Goal: Task Accomplishment & Management: Manage account settings

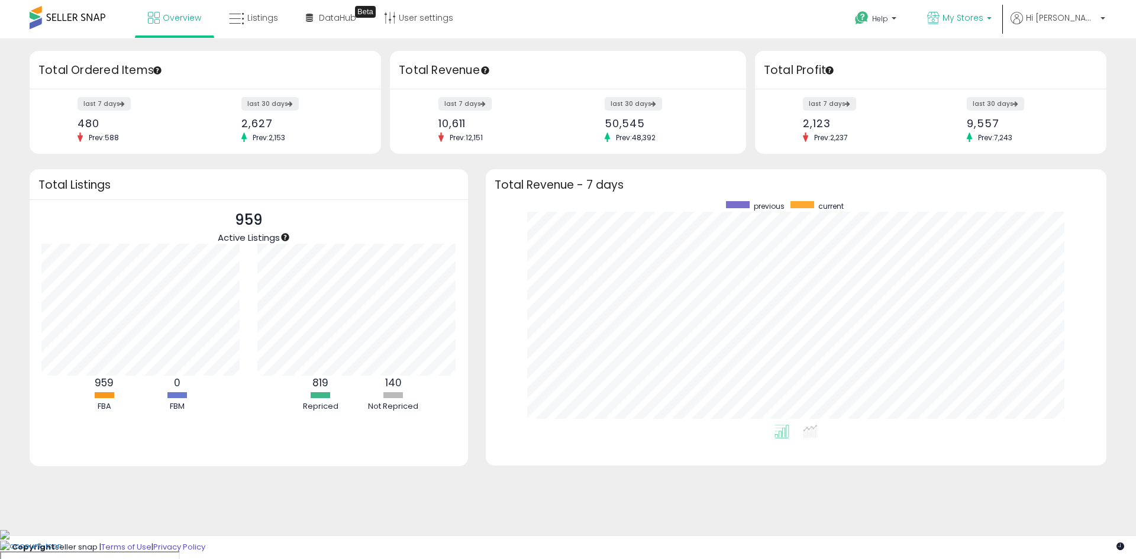
scroll to position [224, 597]
click at [983, 18] on span "My Stores" at bounding box center [962, 18] width 41 height 12
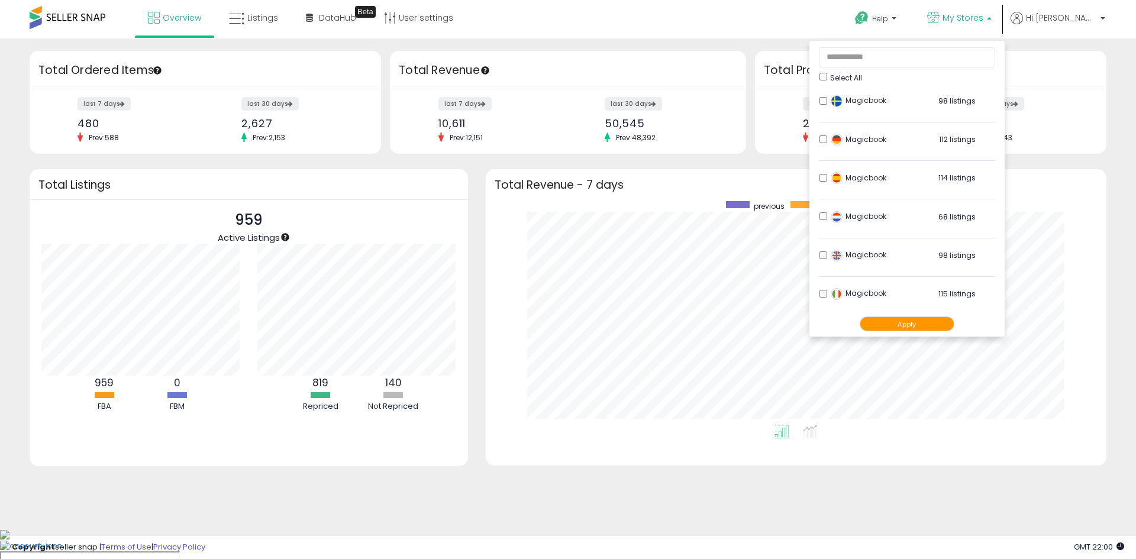
click at [1106, 18] on li "Hi Killian Account Profile Logout" at bounding box center [1057, 26] width 103 height 29
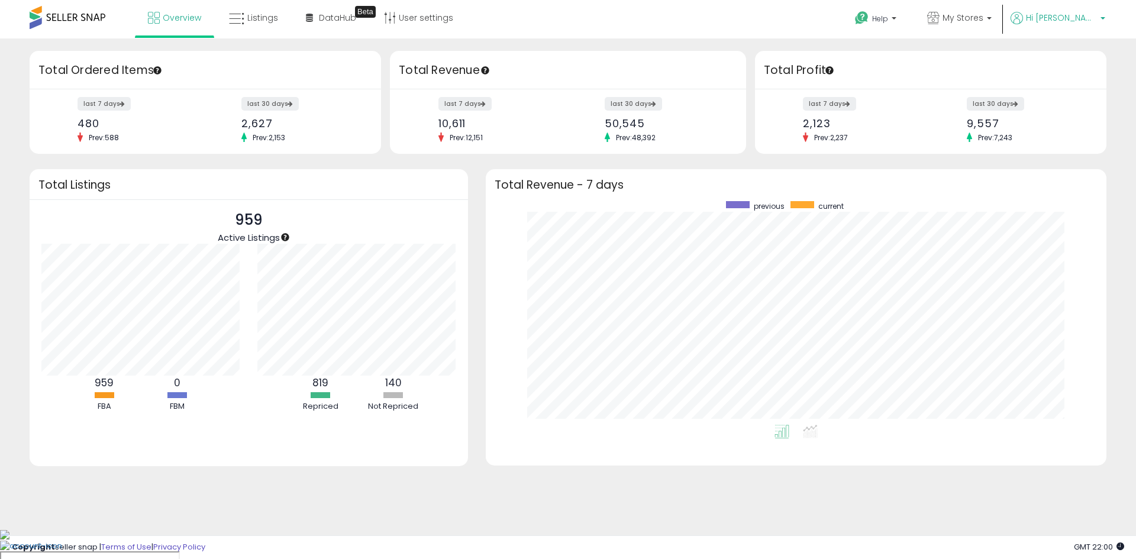
click at [1093, 20] on span "Hi [PERSON_NAME]" at bounding box center [1061, 18] width 71 height 12
click at [1078, 95] on link "Profile" at bounding box center [1079, 94] width 24 height 11
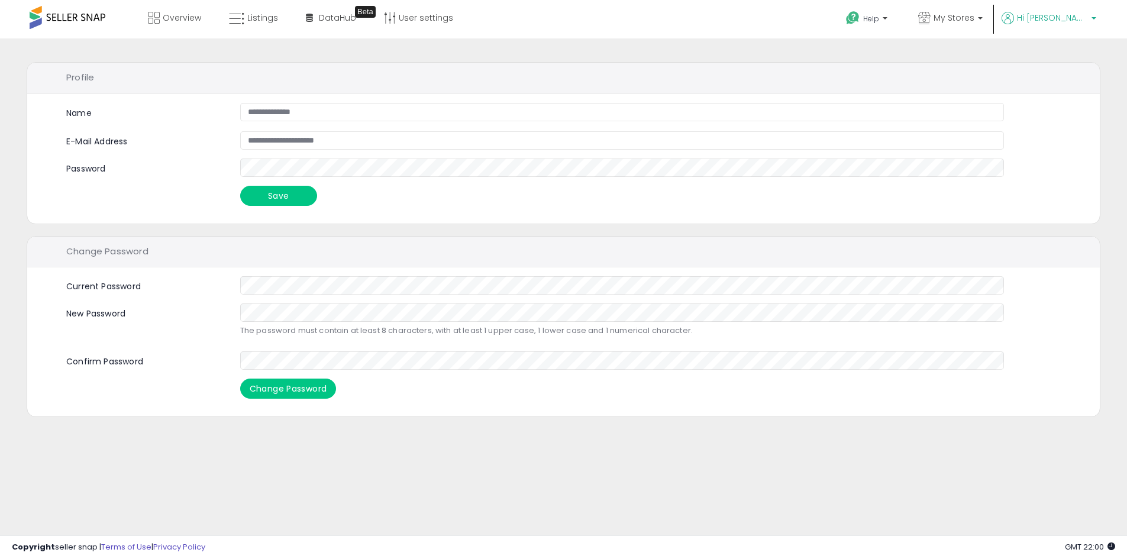
click at [1076, 16] on span "Hi [PERSON_NAME]" at bounding box center [1052, 18] width 71 height 12
click at [1065, 58] on link "Account" at bounding box center [1069, 62] width 31 height 11
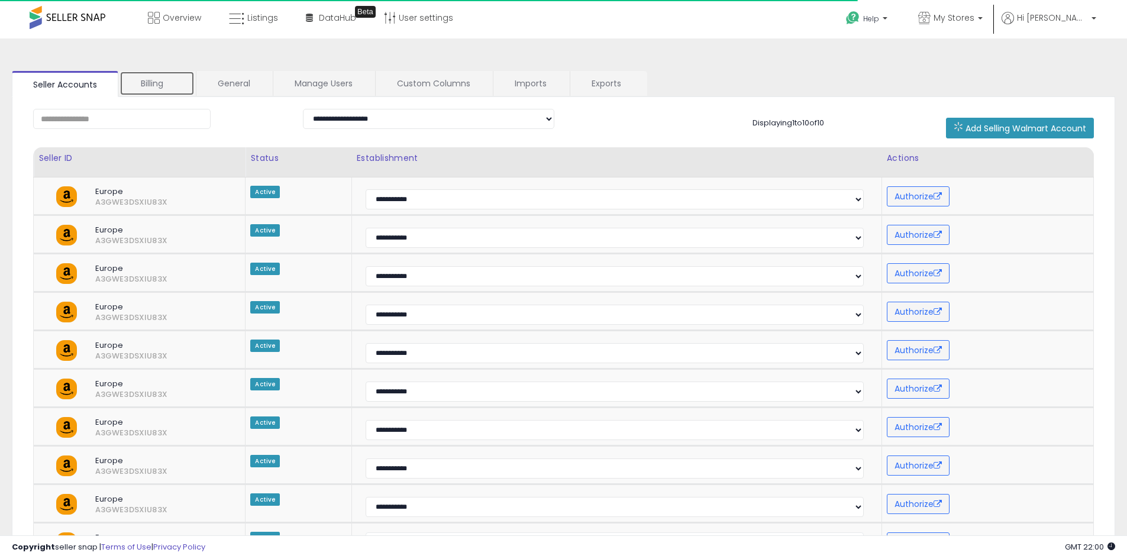
click at [163, 83] on link "Billing" at bounding box center [157, 83] width 75 height 25
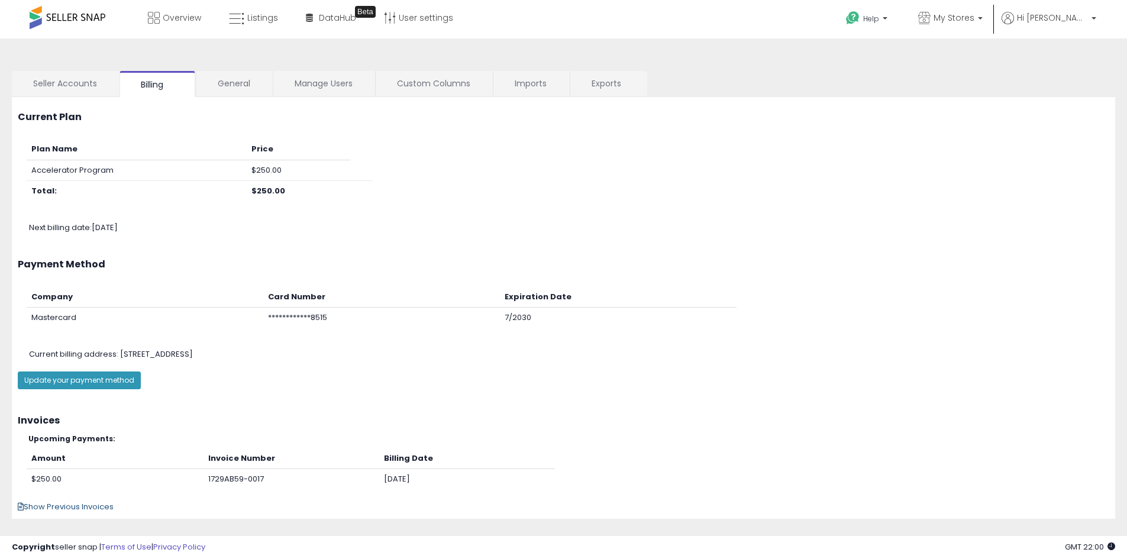
click at [73, 508] on span "Show Previous Invoices" at bounding box center [66, 506] width 96 height 11
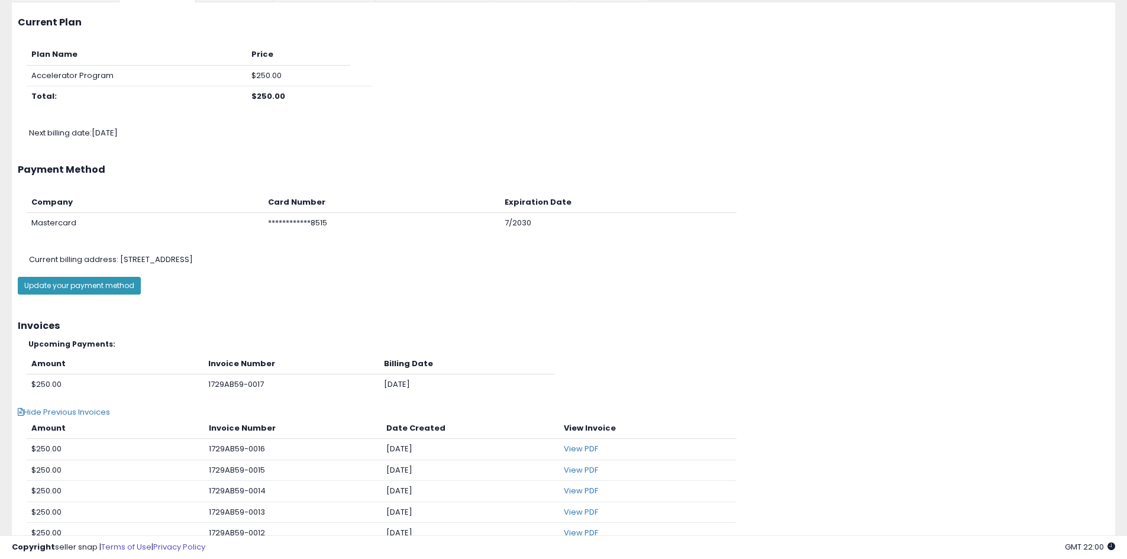
scroll to position [237, 0]
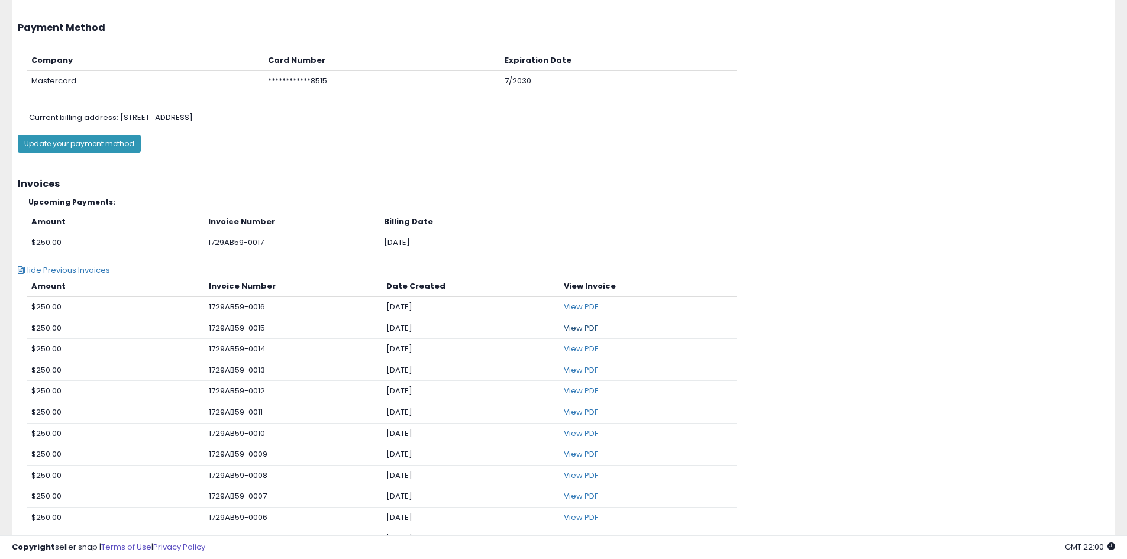
click at [574, 330] on link "View PDF" at bounding box center [581, 327] width 34 height 11
click at [330, 312] on td "1729AB59-0016" at bounding box center [292, 307] width 177 height 21
click at [485, 206] on div "Upcoming Payments:" at bounding box center [563, 203] width 1109 height 17
